Goal: Find specific fact: Find specific fact

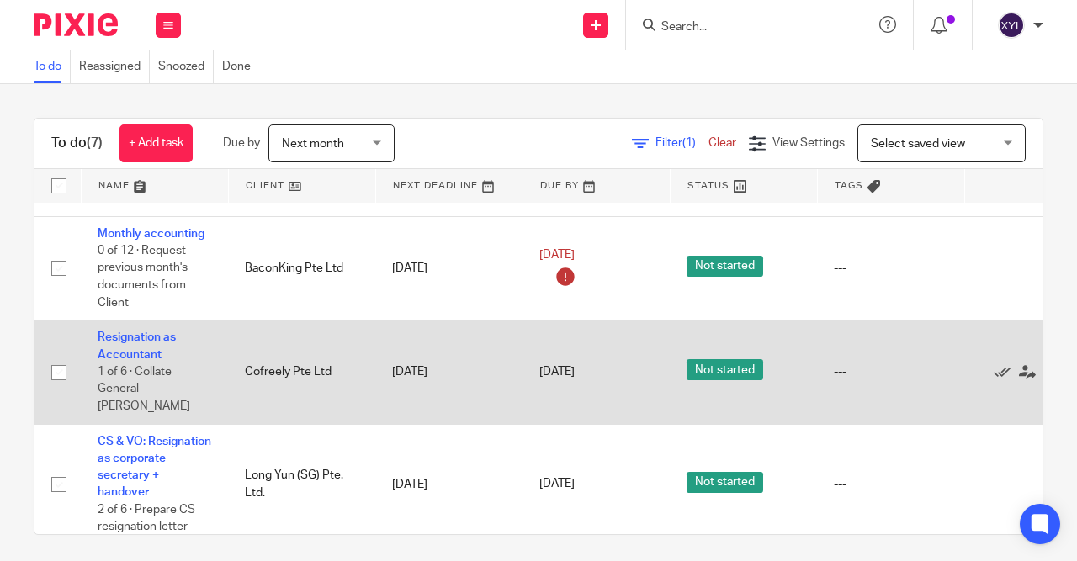
scroll to position [7, 0]
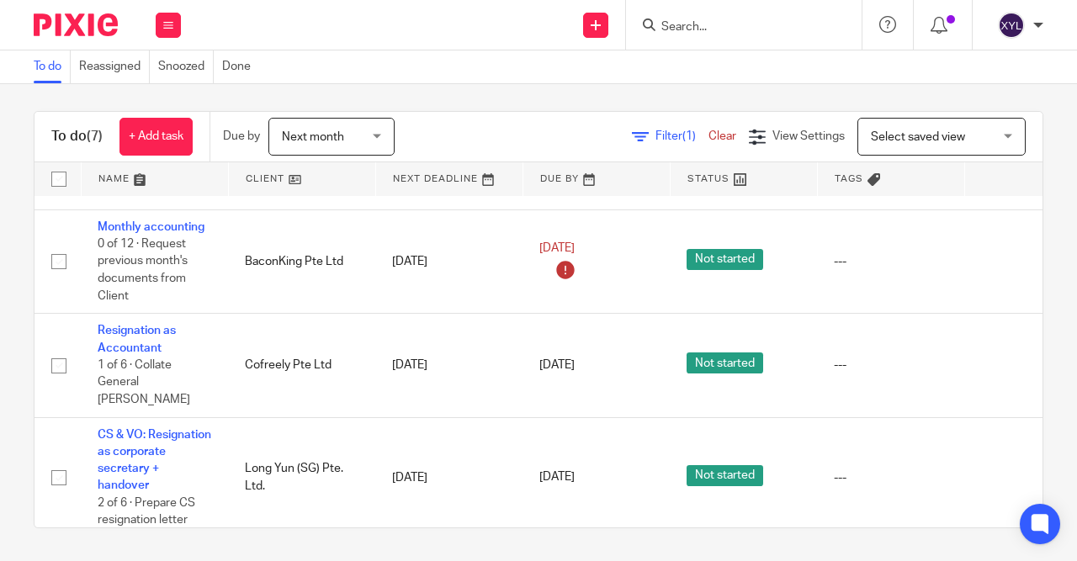
click at [699, 36] on div at bounding box center [744, 25] width 236 height 50
click at [704, 27] on input "Search" at bounding box center [734, 27] width 151 height 15
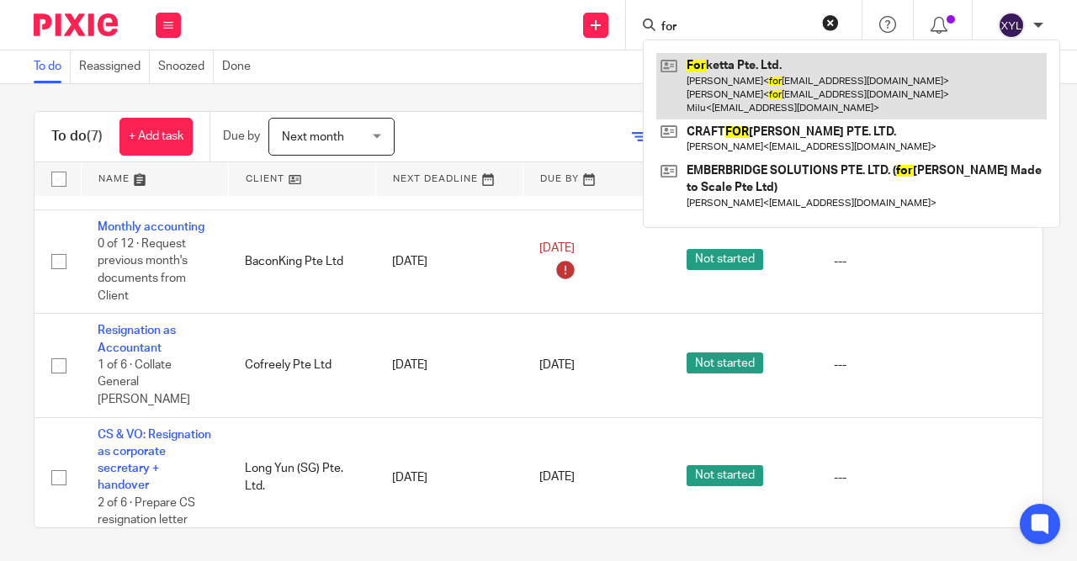
type input "for"
click at [728, 98] on link at bounding box center [851, 86] width 390 height 66
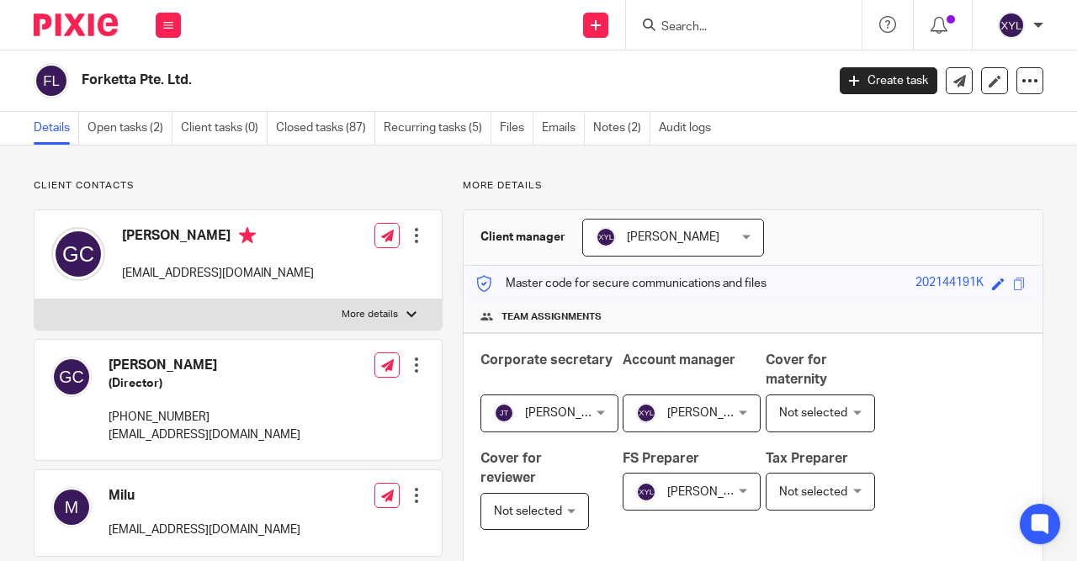
scroll to position [314, 0]
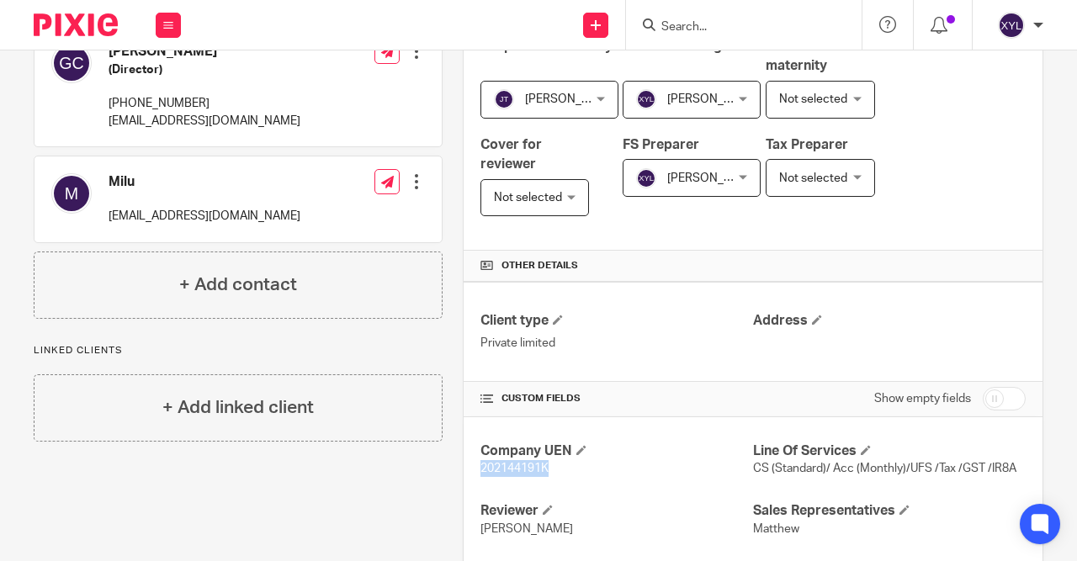
click at [470, 458] on div "Company UEN 202144191K Line Of Services CS (Standard)/ Acc (Monthly)/UFS /Tax /…" at bounding box center [752, 520] width 579 height 206
copy span "202144191K"
click at [629, 437] on div "Company UEN 202144191K Line Of Services CS (Standard)/ Acc (Monthly)/UFS /Tax /…" at bounding box center [752, 520] width 579 height 206
